Goal: Navigation & Orientation: Find specific page/section

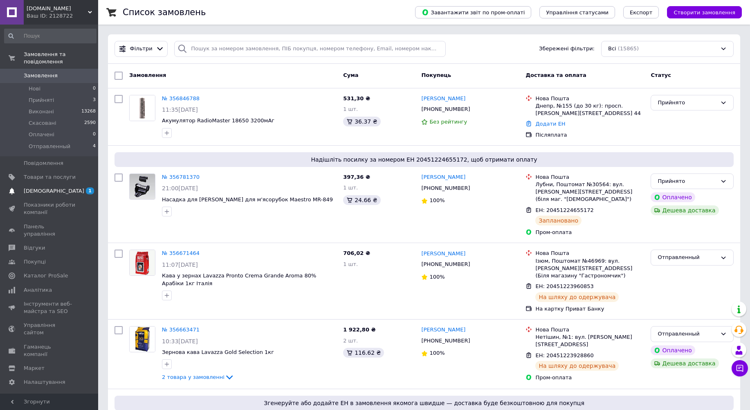
click at [47, 187] on span "[DEMOGRAPHIC_DATA]" at bounding box center [54, 190] width 60 height 7
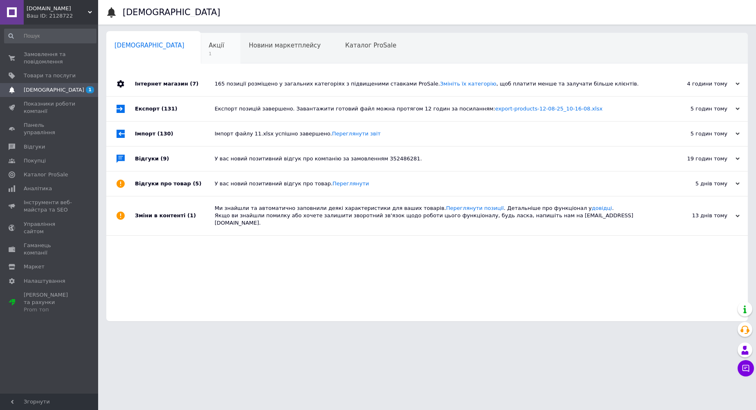
click at [201, 50] on div "Акції 1" at bounding box center [221, 48] width 40 height 31
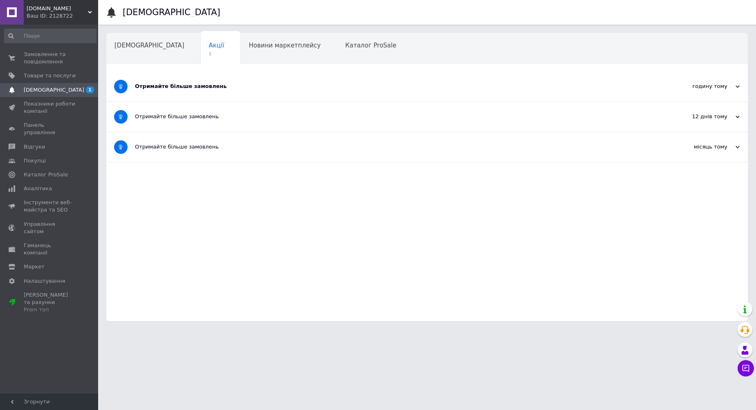
click at [206, 85] on div "Отримайте більше замовлень" at bounding box center [396, 86] width 523 height 7
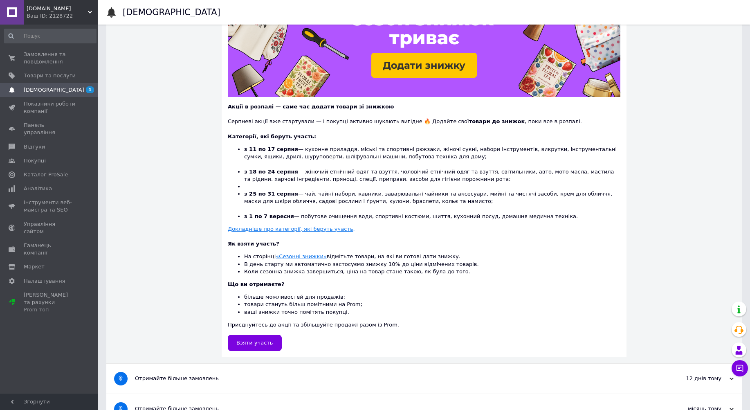
scroll to position [123, 0]
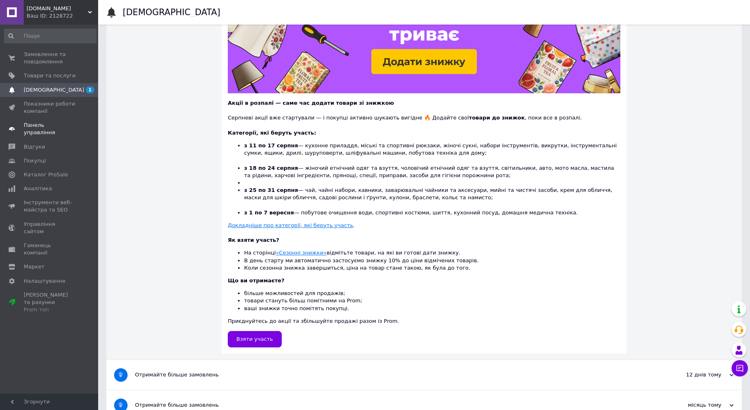
click at [49, 125] on span "Панель управління" at bounding box center [50, 128] width 52 height 15
